Goal: Task Accomplishment & Management: Manage account settings

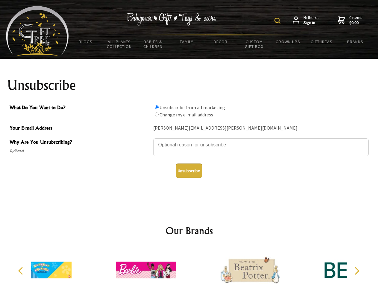
click at [279, 21] on img at bounding box center [278, 21] width 6 height 6
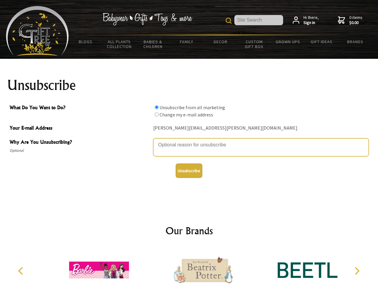
click at [189, 140] on textarea "Why Are You Unsubscribing?" at bounding box center [261, 147] width 216 height 18
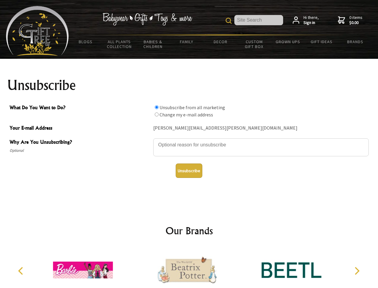
click at [157, 107] on input "What Do You Want to Do?" at bounding box center [157, 107] width 4 height 4
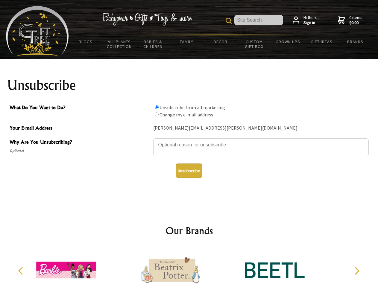
click at [157, 114] on input "What Do You Want to Do?" at bounding box center [157, 114] width 4 height 4
radio input "true"
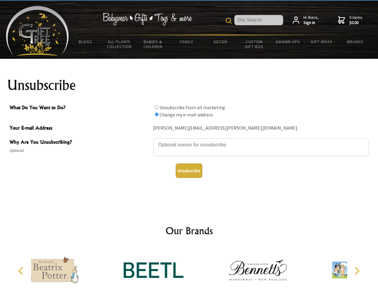
click at [189, 170] on button "Unsubscribe" at bounding box center [189, 170] width 27 height 14
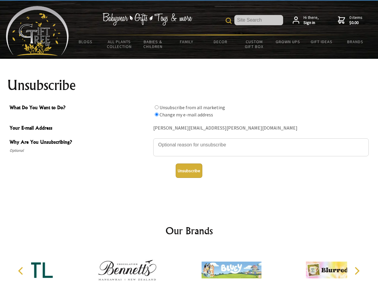
click at [22, 271] on icon "Previous" at bounding box center [21, 271] width 8 height 8
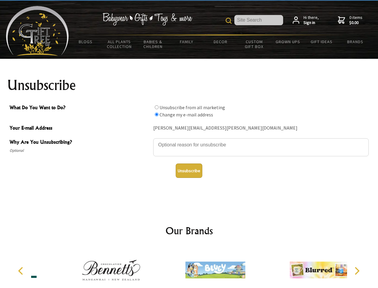
click at [357, 271] on icon "Next" at bounding box center [357, 271] width 8 height 8
